Goal: Check status

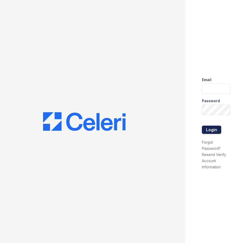
type input "[EMAIL_ADDRESS][DOMAIN_NAME]"
click at [209, 130] on button "Login" at bounding box center [211, 130] width 19 height 8
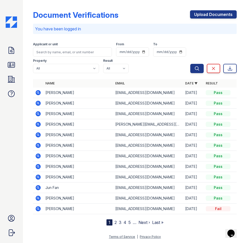
click at [37, 102] on icon at bounding box center [38, 103] width 5 height 5
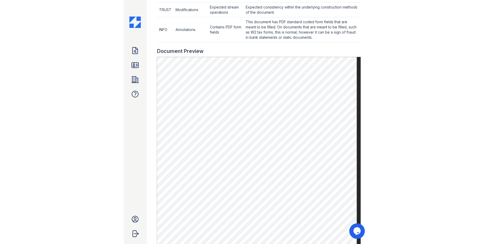
scroll to position [252, 0]
